Goal: Entertainment & Leisure: Consume media (video, audio)

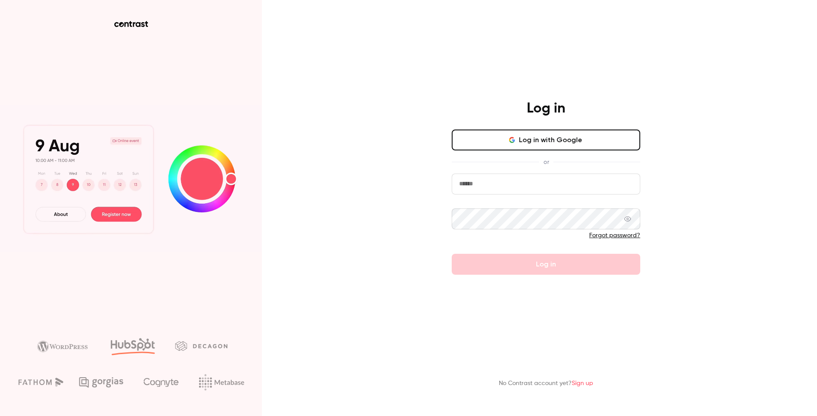
click at [489, 187] on input "email" at bounding box center [545, 184] width 188 height 21
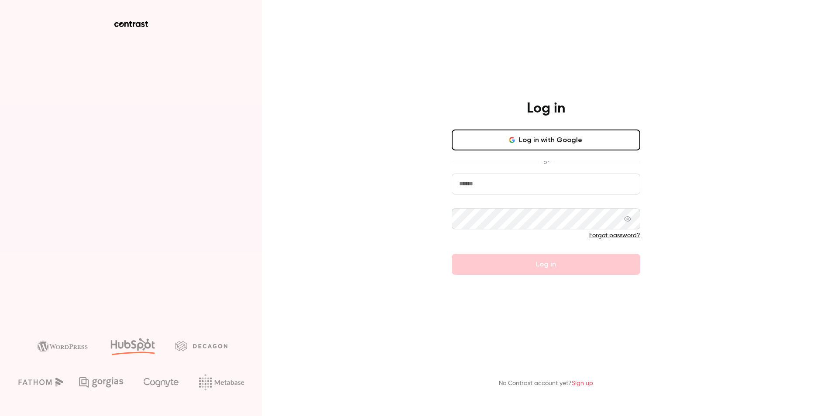
type input "**********"
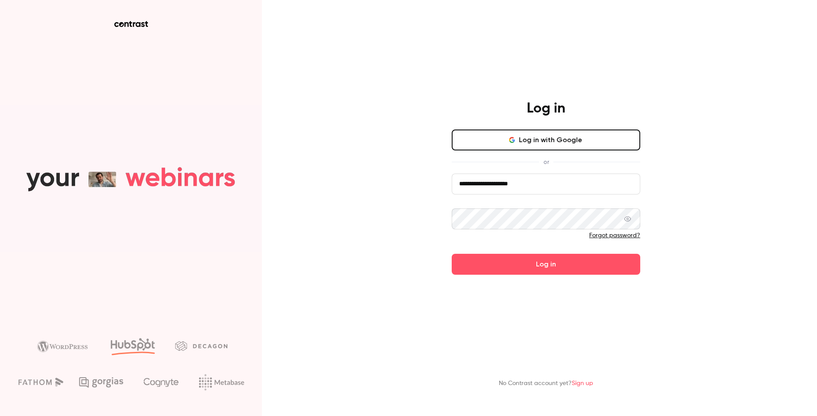
click at [451, 254] on button "Log in" at bounding box center [545, 264] width 188 height 21
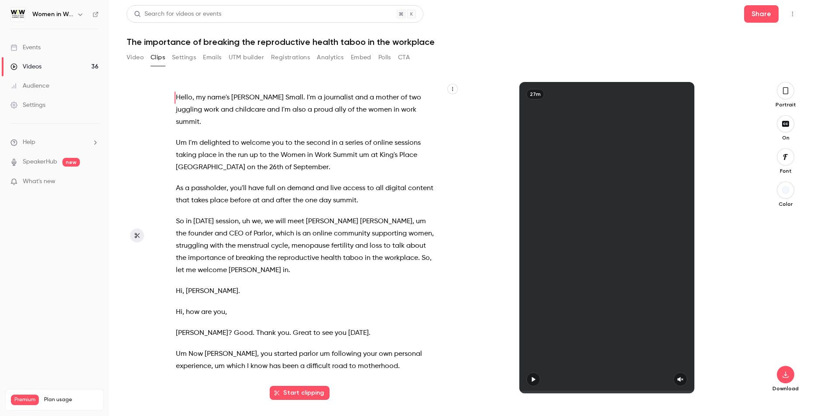
click at [35, 63] on div "Videos" at bounding box center [25, 66] width 31 height 9
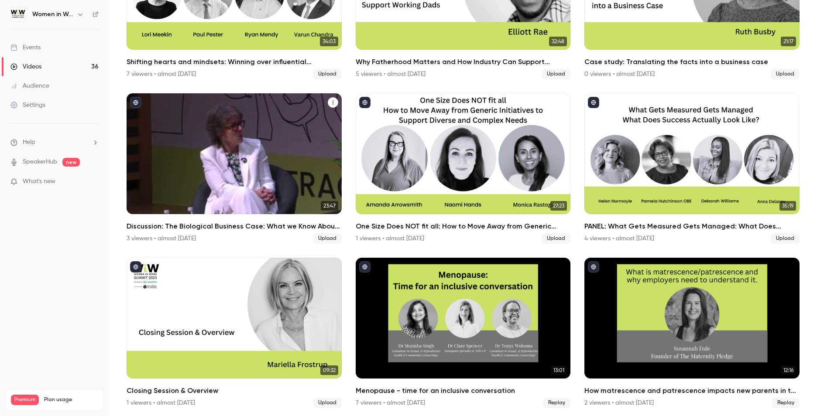
scroll to position [973, 0]
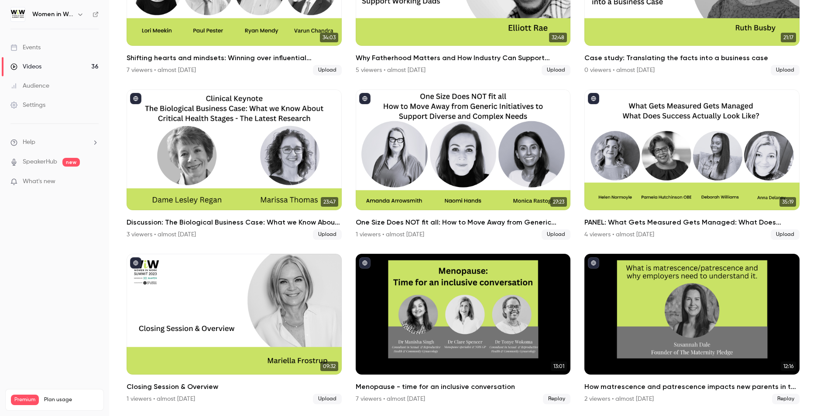
click at [80, 13] on icon "button" at bounding box center [80, 14] width 7 height 7
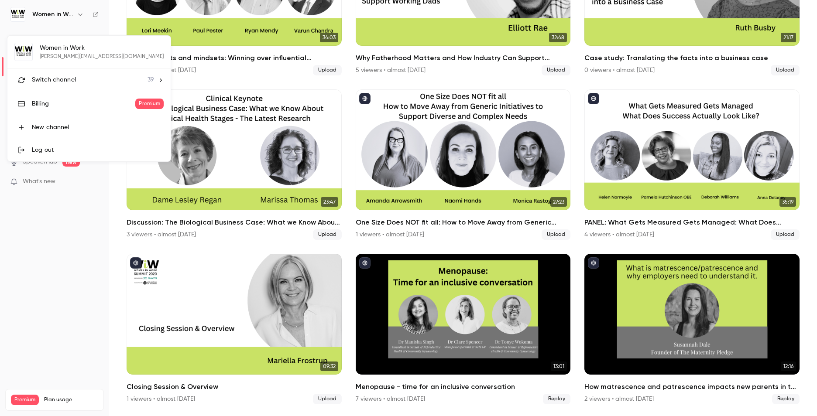
click at [68, 79] on span "Switch channel" at bounding box center [54, 79] width 44 height 9
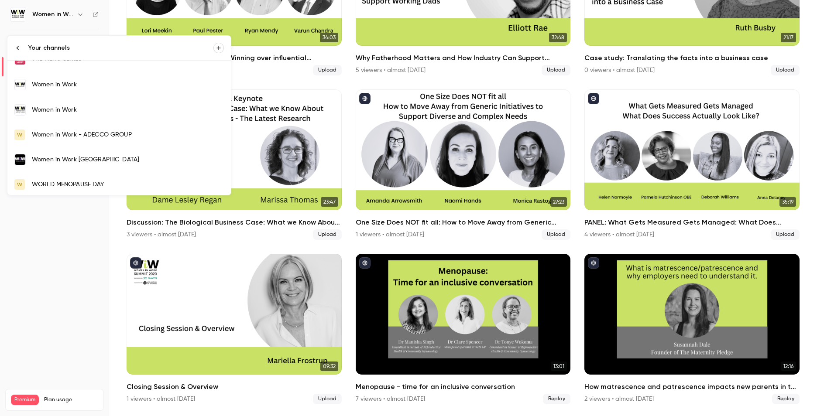
scroll to position [839, 0]
click at [65, 81] on div "Women in Work" at bounding box center [128, 83] width 192 height 9
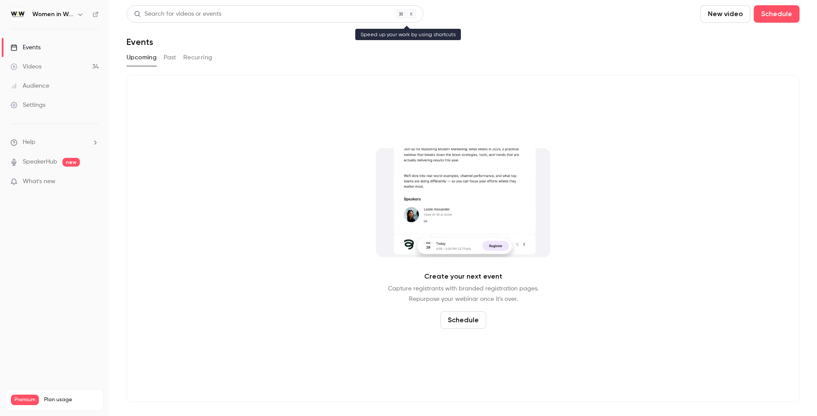
click at [183, 17] on div "Search for videos or events" at bounding box center [177, 14] width 87 height 9
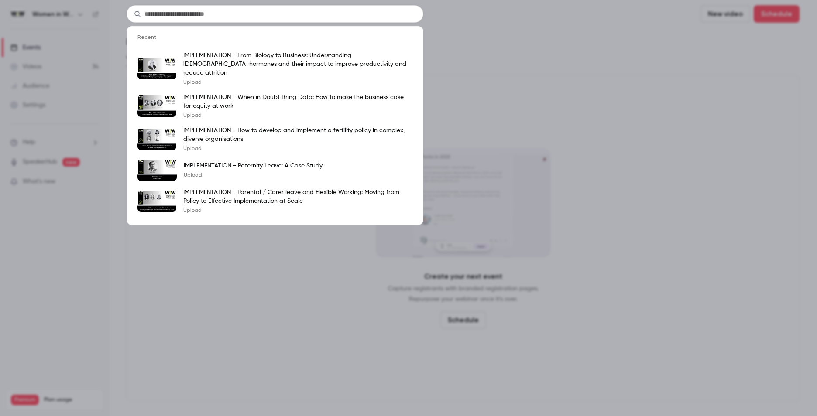
click at [60, 113] on div "Recent IMPLEMENTATION - From Biology to Business: Understanding [DEMOGRAPHIC_DA…" at bounding box center [408, 208] width 817 height 416
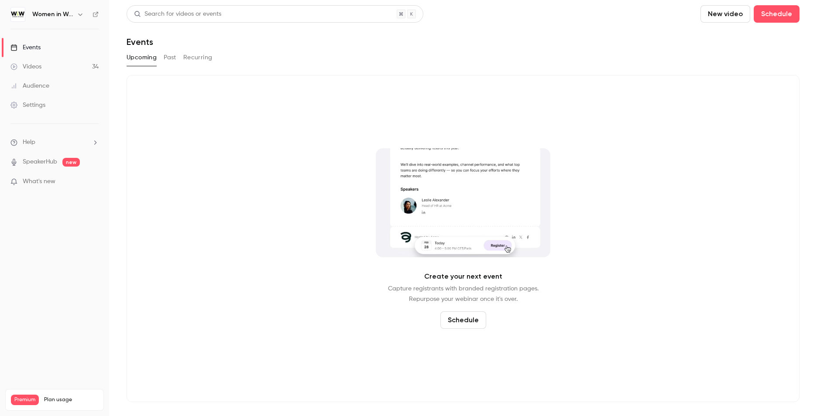
click at [171, 13] on div "Search for videos or events" at bounding box center [177, 14] width 87 height 9
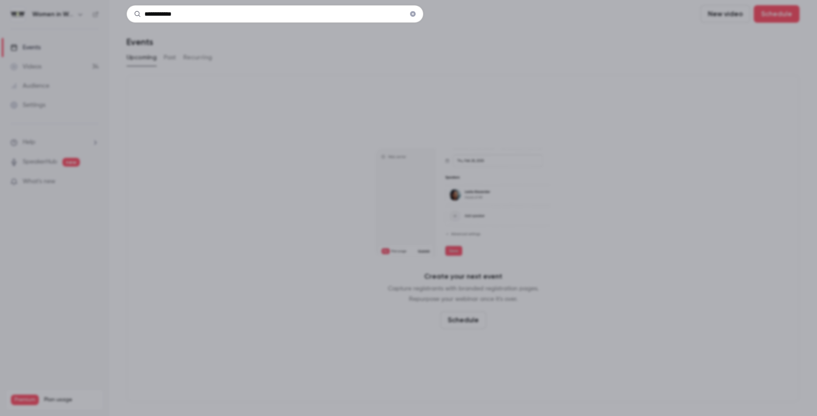
click at [202, 12] on input "**********" at bounding box center [274, 13] width 297 height 17
click at [189, 20] on input "**********" at bounding box center [274, 13] width 297 height 17
drag, startPoint x: 190, startPoint y: 14, endPoint x: 127, endPoint y: 16, distance: 63.3
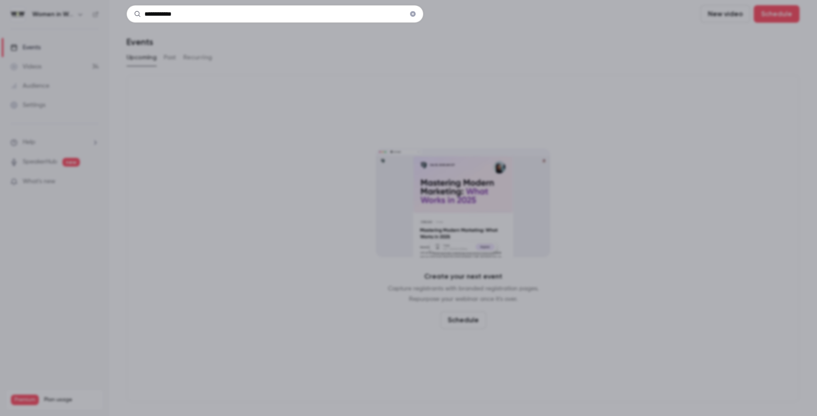
click at [127, 16] on input "**********" at bounding box center [274, 13] width 297 height 17
type input "**********"
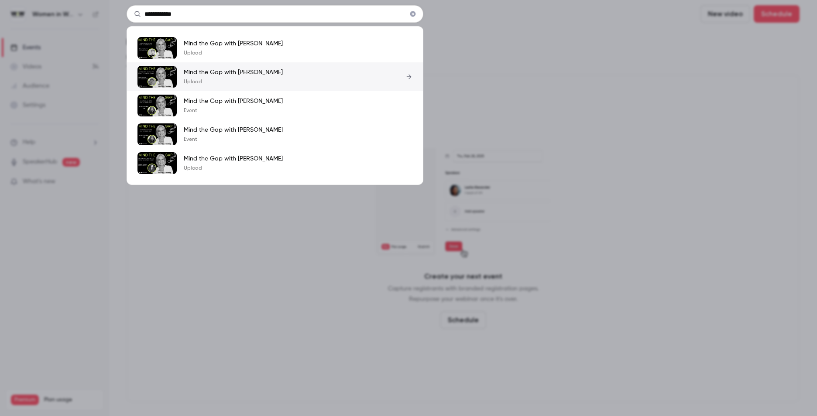
click at [162, 75] on img at bounding box center [156, 77] width 39 height 22
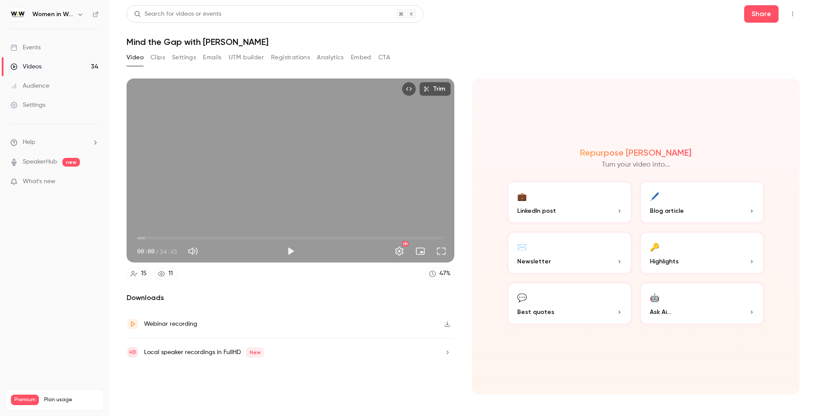
click at [160, 57] on button "Clips" at bounding box center [157, 58] width 14 height 14
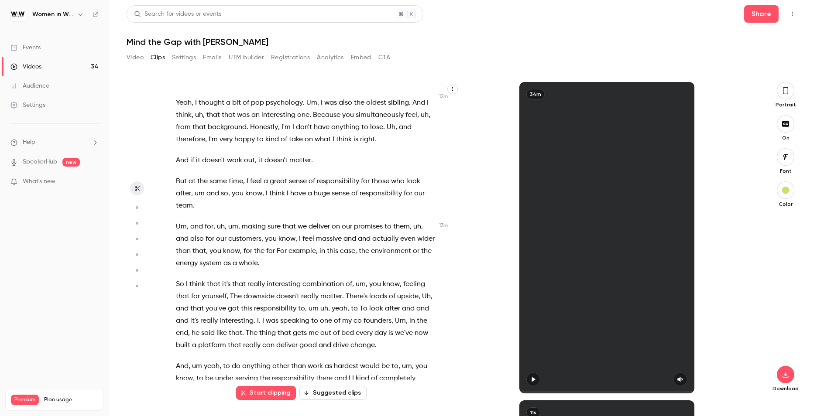
scroll to position [2748, 0]
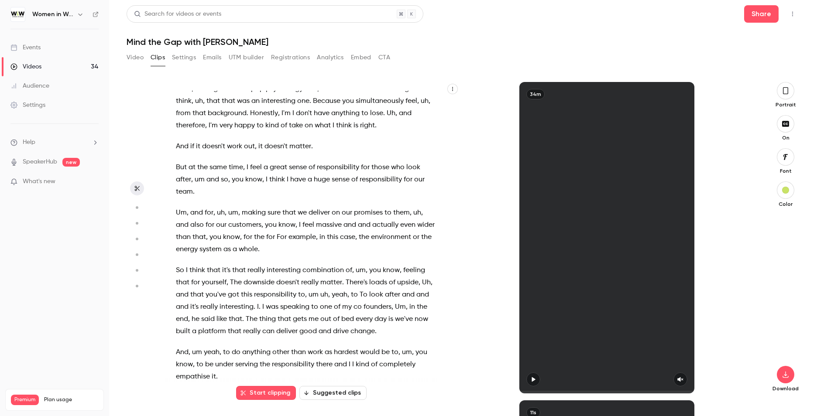
click at [31, 43] on div "Events" at bounding box center [25, 47] width 30 height 9
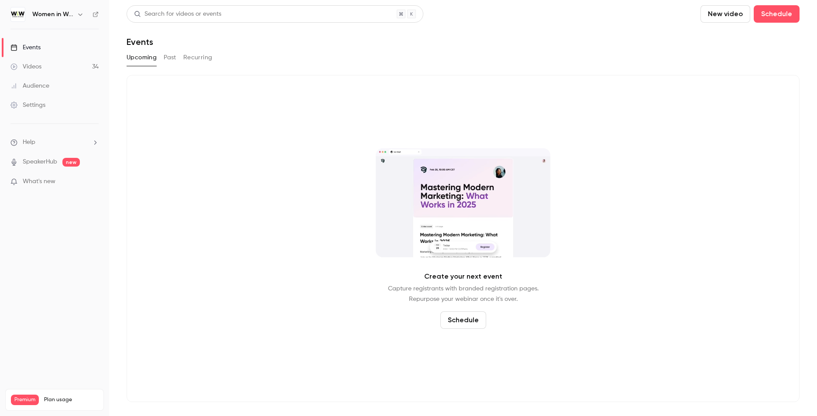
click at [168, 56] on button "Past" at bounding box center [170, 58] width 13 height 14
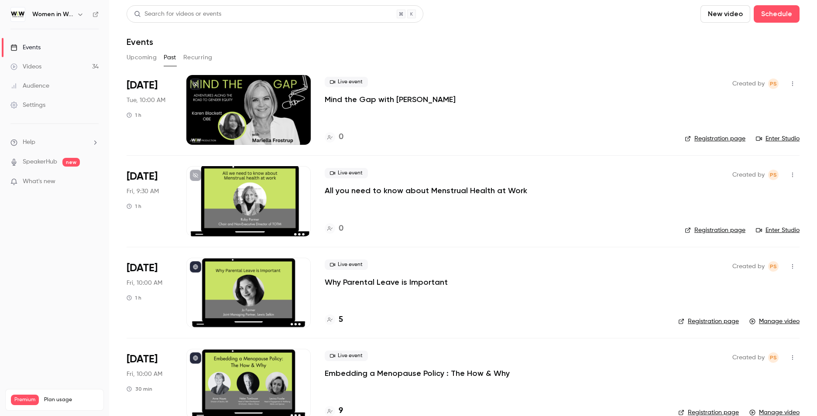
click at [82, 14] on icon "button" at bounding box center [80, 15] width 4 height 2
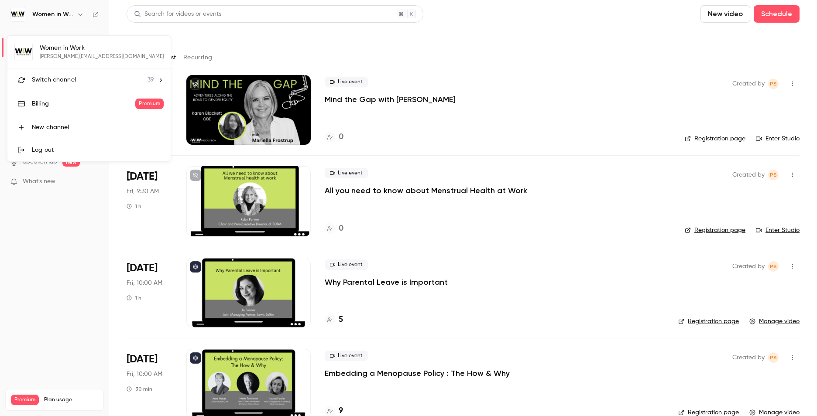
click at [60, 79] on span "Switch channel" at bounding box center [54, 79] width 44 height 9
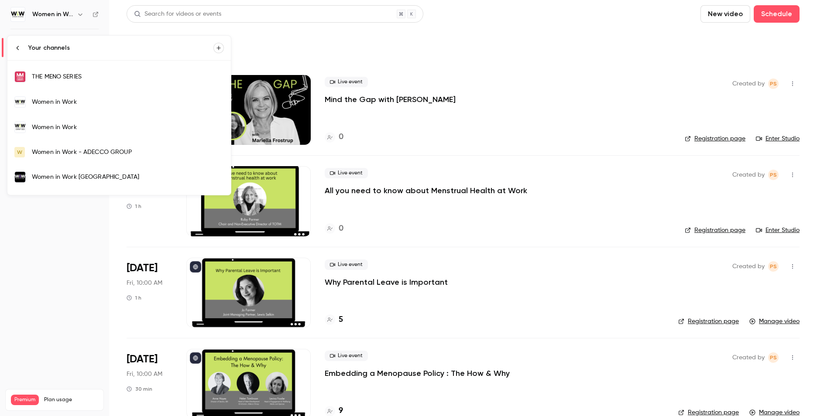
scroll to position [829, 0]
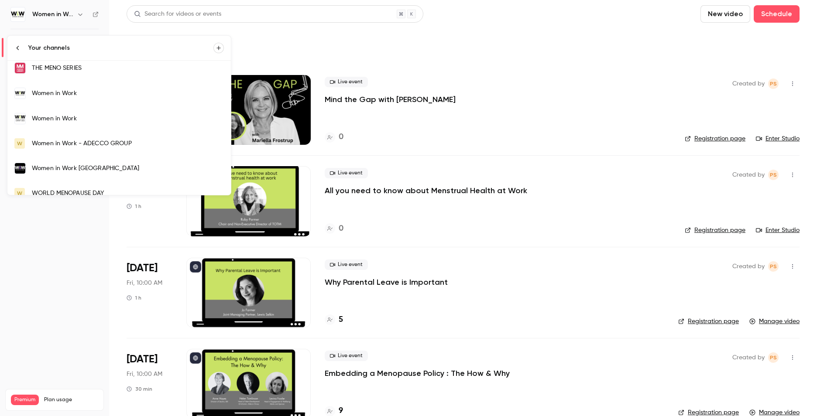
click at [68, 92] on div "Women in Work" at bounding box center [128, 93] width 192 height 9
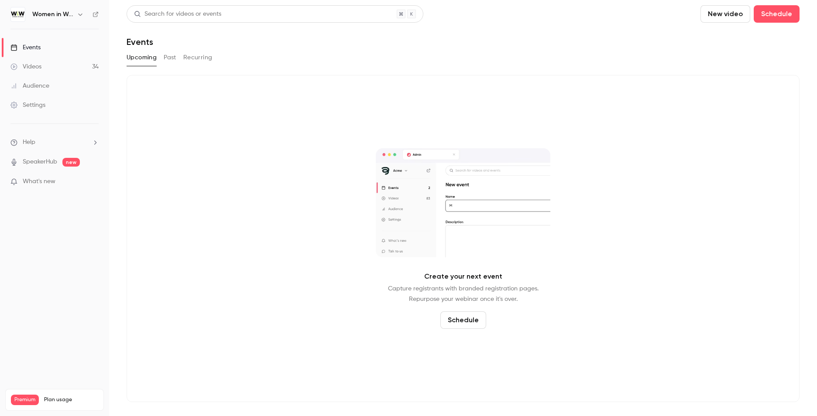
click at [44, 67] on link "Videos 34" at bounding box center [54, 66] width 109 height 19
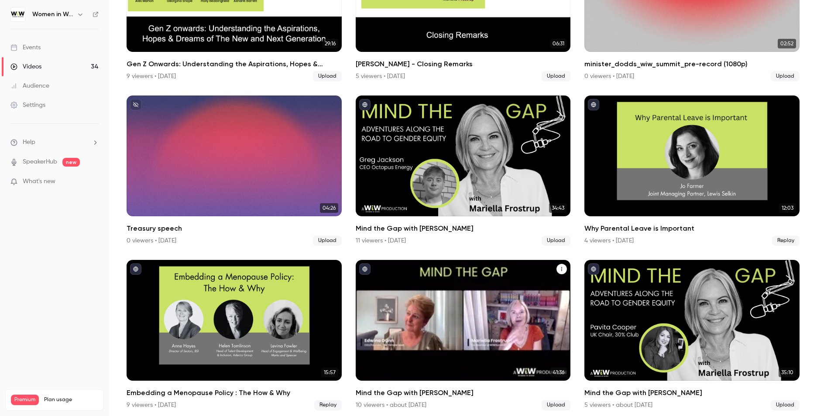
scroll to position [1278, 0]
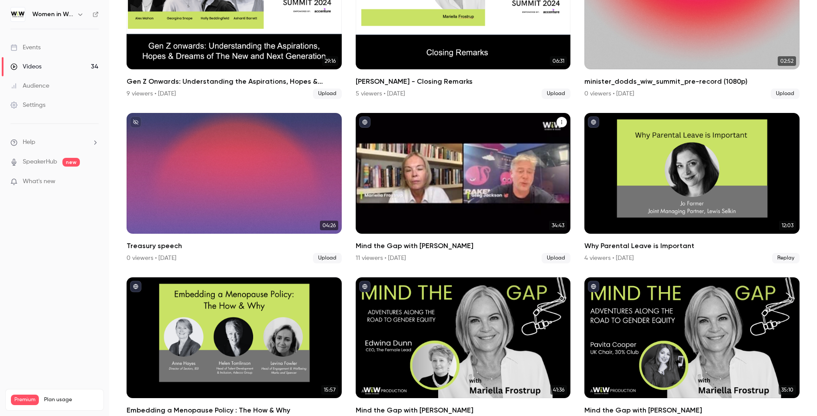
click at [451, 120] on div "Mind the Gap with Mariella" at bounding box center [462, 173] width 215 height 121
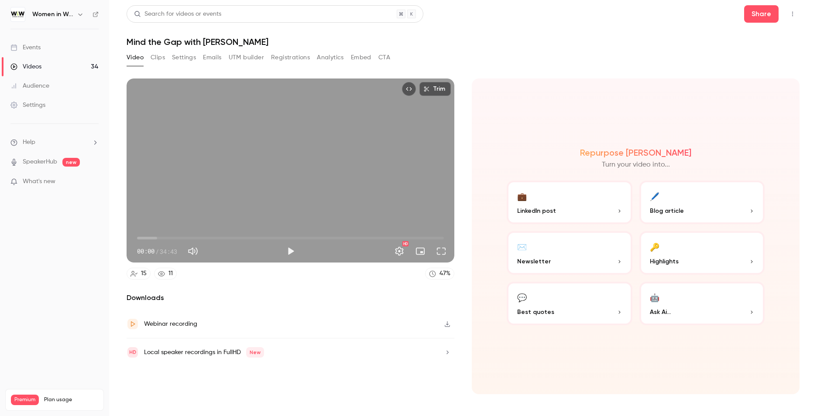
click at [164, 54] on button "Clips" at bounding box center [157, 58] width 14 height 14
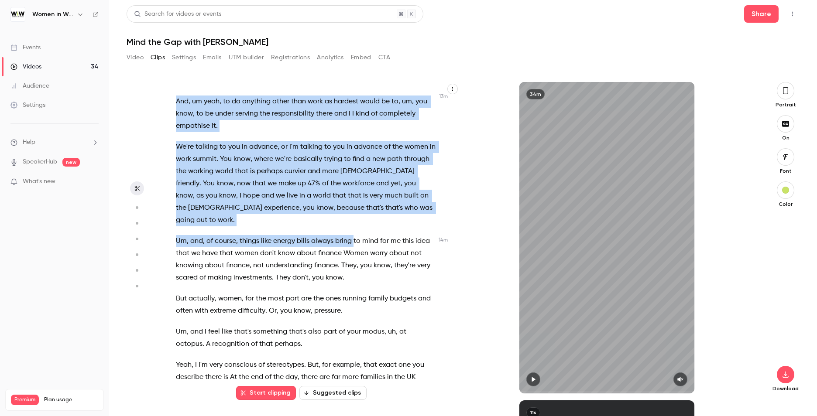
scroll to position [3097, 0]
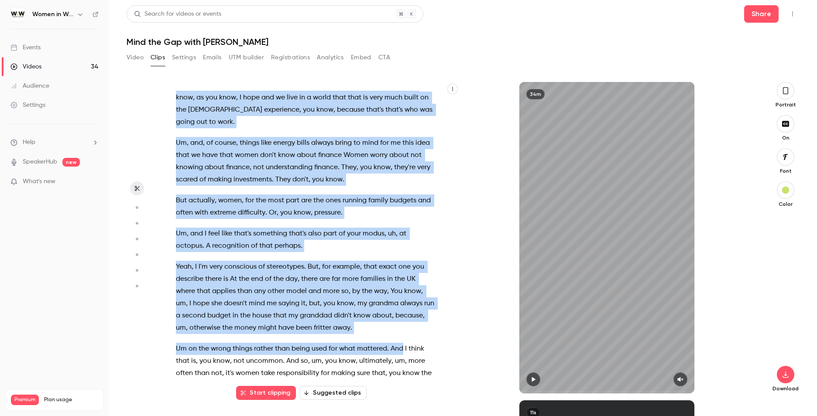
drag, startPoint x: 177, startPoint y: 104, endPoint x: 401, endPoint y: 376, distance: 353.2
click at [401, 376] on div "in this edition of Mind The Gap , I'm welcoming [PERSON_NAME] , an entrepreneur…" at bounding box center [310, 242] width 290 height 303
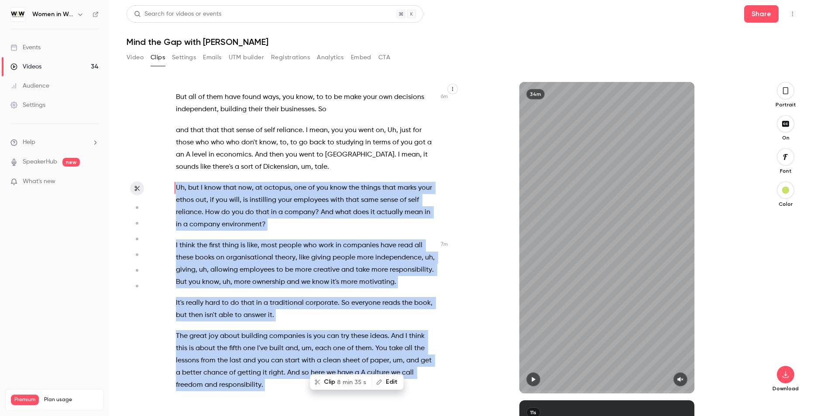
scroll to position [1346, 0]
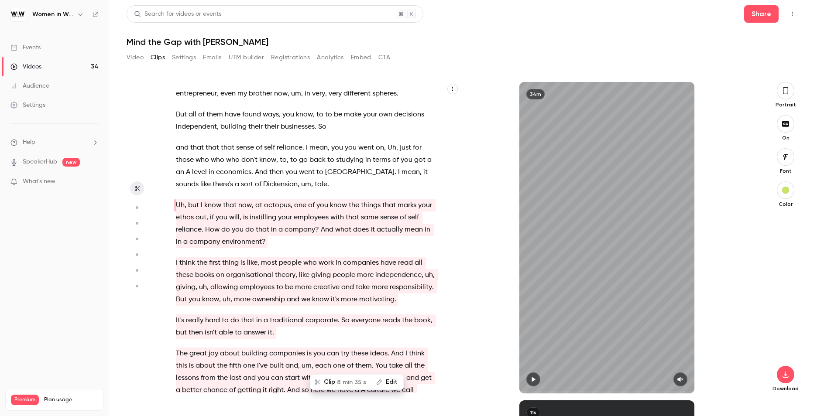
type input "*****"
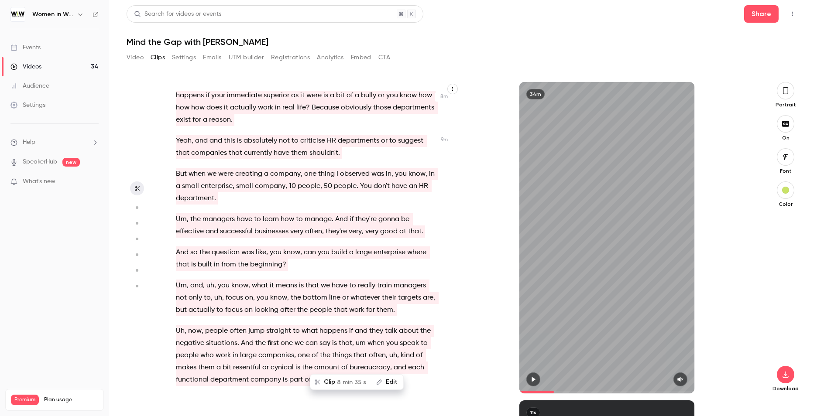
scroll to position [1956, 0]
